Goal: Complete application form

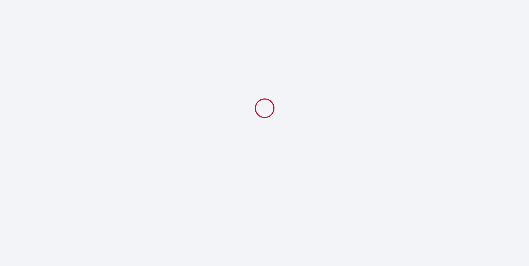
select select
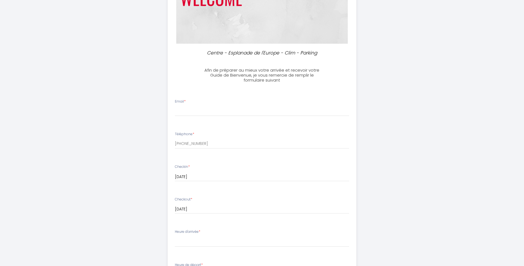
scroll to position [106, 0]
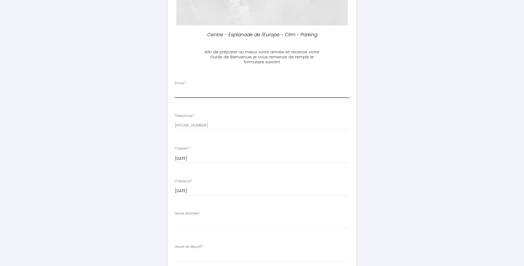
click at [188, 93] on input "Email *" at bounding box center [262, 93] width 174 height 10
type input "[PERSON_NAME][EMAIL_ADDRESS][DOMAIN_NAME]"
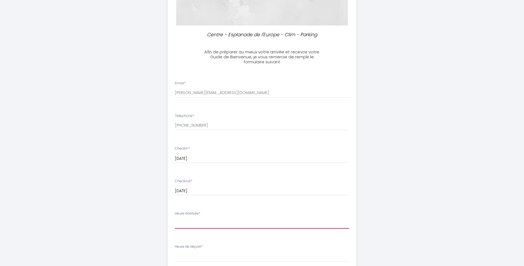
click at [205, 222] on select "14:00 14:30 15:00 15:30 16:00 16:30 17:00 17:30 18:00 18:30 19:00 19:30 20:00 2…" at bounding box center [262, 223] width 174 height 11
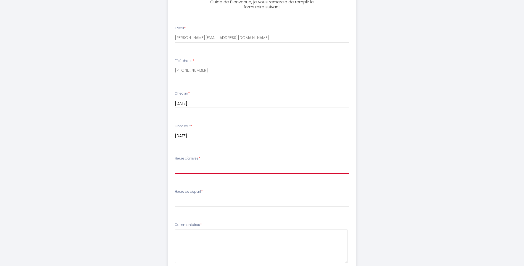
scroll to position [167, 0]
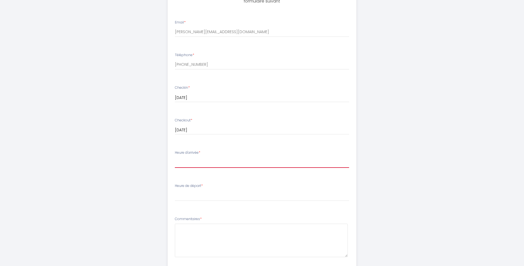
click at [191, 160] on select "14:00 14:30 15:00 15:30 16:00 16:30 17:00 17:30 18:00 18:30 19:00 19:30 20:00 2…" at bounding box center [262, 162] width 174 height 11
select select "16:00"
click at [175, 157] on select "14:00 14:30 15:00 15:30 16:00 16:30 17:00 17:30 18:00 18:30 19:00 19:30 20:00 2…" at bounding box center [262, 162] width 174 height 11
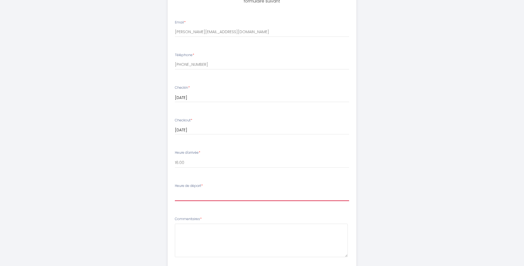
click at [198, 196] on select "00:00 00:30 01:00 01:30 02:00 02:30 03:00 03:30 04:00 04:30 05:00 05:30 06:00 0…" at bounding box center [262, 195] width 174 height 11
select select "08:00"
click at [175, 190] on select "00:00 00:30 01:00 01:30 02:00 02:30 03:00 03:30 04:00 04:30 05:00 05:30 06:00 0…" at bounding box center [262, 195] width 174 height 11
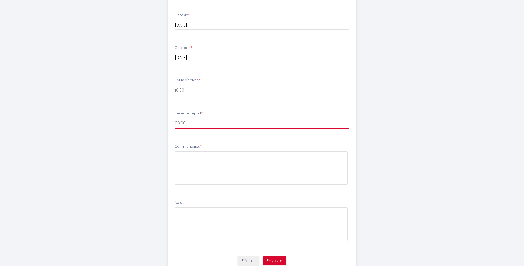
scroll to position [240, 0]
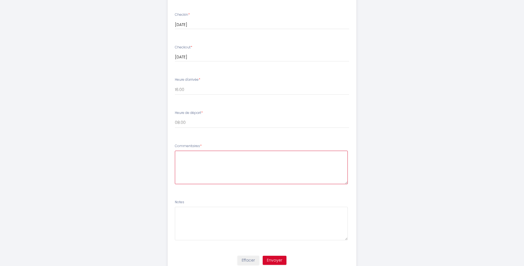
click at [196, 156] on textarea at bounding box center [261, 167] width 173 height 33
click at [224, 156] on textarea "Bonjour, j'ai mis 16h en arrivée d'arrivée car il est noté que c'est l'heure au…" at bounding box center [261, 167] width 173 height 33
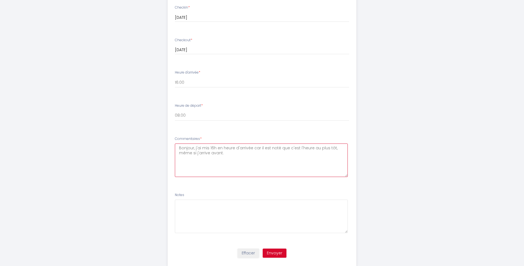
scroll to position [261, 0]
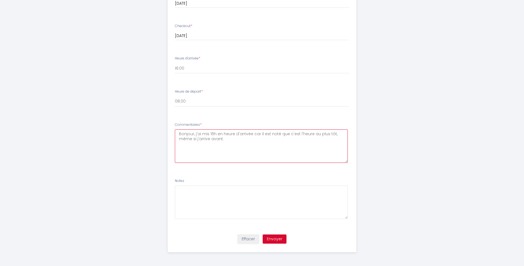
type textarea "Bonjour, j'ai mis 16h en heure d'arrivée car il est noté que c'est l'heure au p…"
click at [274, 239] on button "Envoyer" at bounding box center [275, 238] width 24 height 9
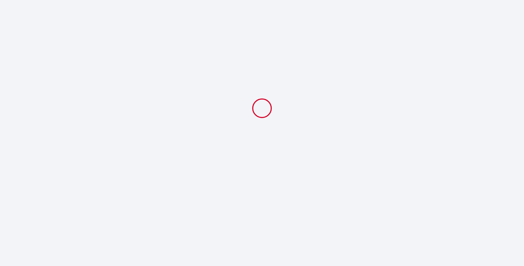
scroll to position [0, 0]
select select "16:00"
select select "08:00"
